Goal: Transaction & Acquisition: Subscribe to service/newsletter

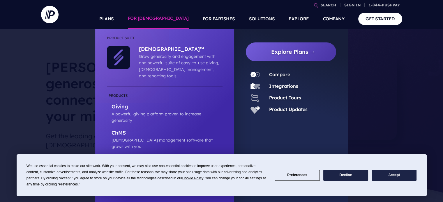
drag, startPoint x: 0, startPoint y: 0, endPoint x: 181, endPoint y: 21, distance: 181.9
click at [181, 21] on link "FOR [DEMOGRAPHIC_DATA]" at bounding box center [158, 19] width 61 height 20
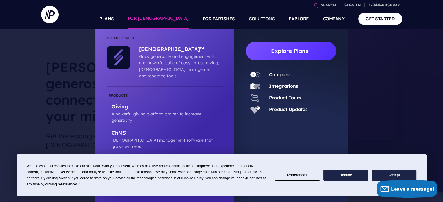
click at [275, 48] on link "Explore Plans →" at bounding box center [294, 51] width 86 height 19
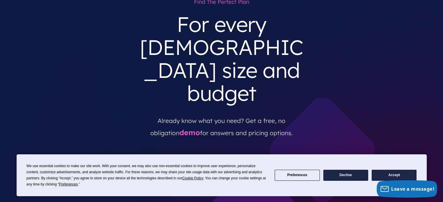
scroll to position [56, 0]
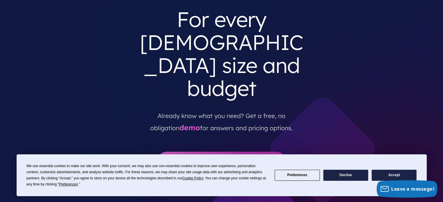
click at [385, 175] on button "Accept" at bounding box center [394, 175] width 45 height 11
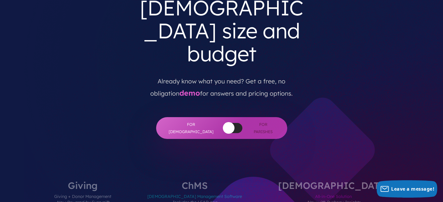
scroll to position [0, 0]
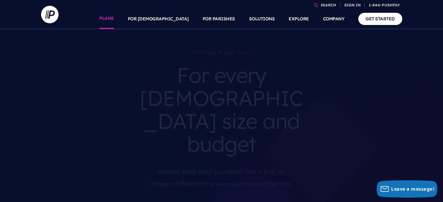
click at [114, 19] on link "PLANS" at bounding box center [106, 19] width 15 height 20
click at [370, 20] on link "GET STARTED" at bounding box center [380, 19] width 44 height 12
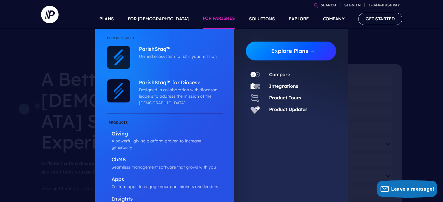
click at [276, 53] on link "Explore Plans →" at bounding box center [294, 51] width 86 height 19
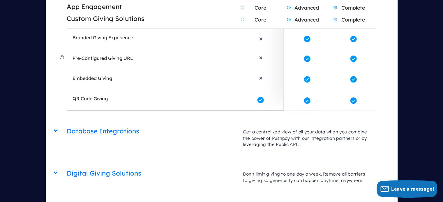
scroll to position [1348, 0]
